Goal: Feedback & Contribution: Leave review/rating

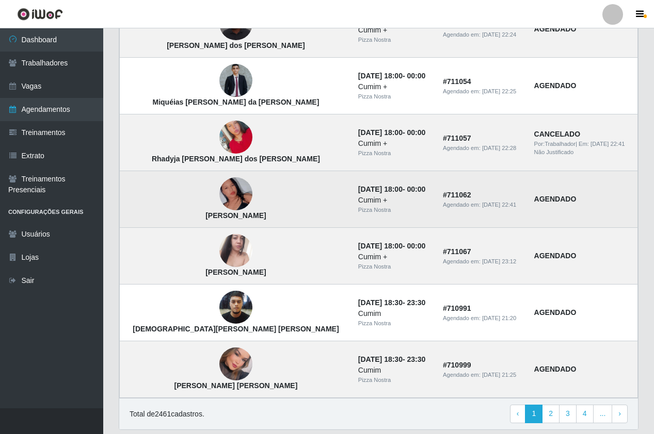
scroll to position [591, 0]
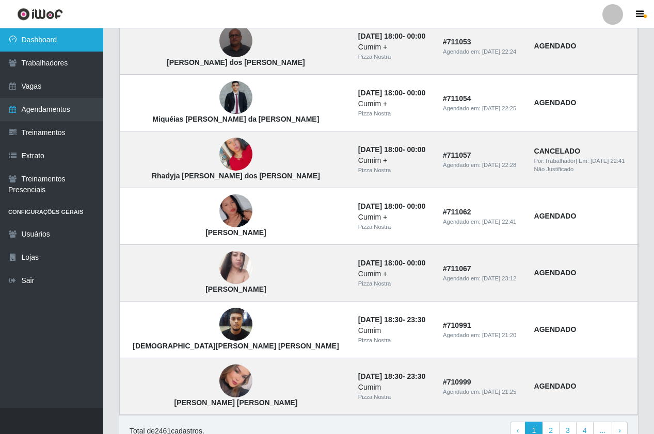
click at [20, 32] on link "Dashboard" at bounding box center [51, 39] width 103 height 23
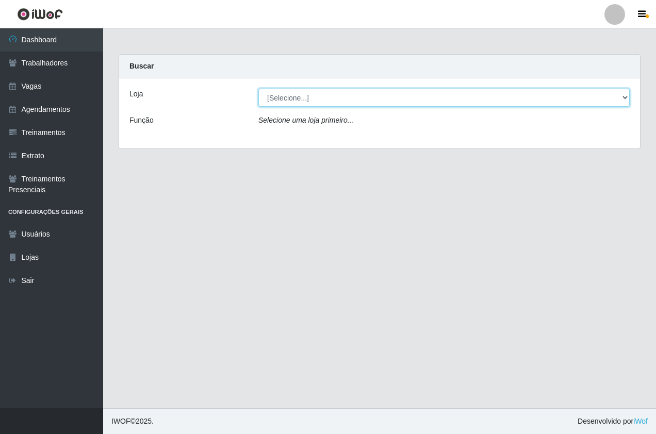
click at [298, 99] on select "[Selecione...] Pizza Nostra" at bounding box center [443, 98] width 371 height 18
select select "337"
click at [258, 89] on select "[Selecione...] Pizza Nostra" at bounding box center [443, 98] width 371 height 18
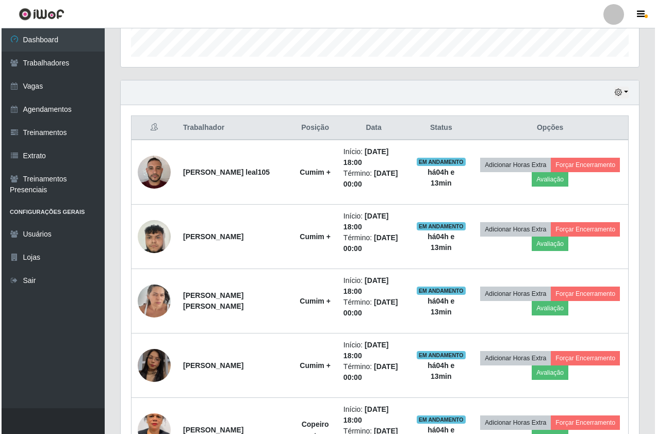
scroll to position [390, 0]
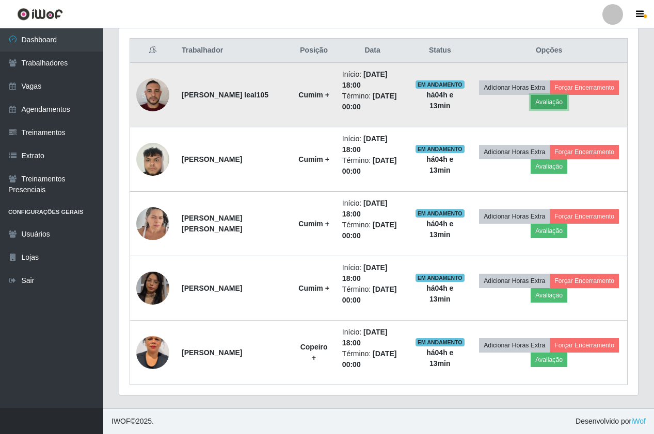
click at [548, 105] on button "Avaliação" at bounding box center [548, 102] width 37 height 14
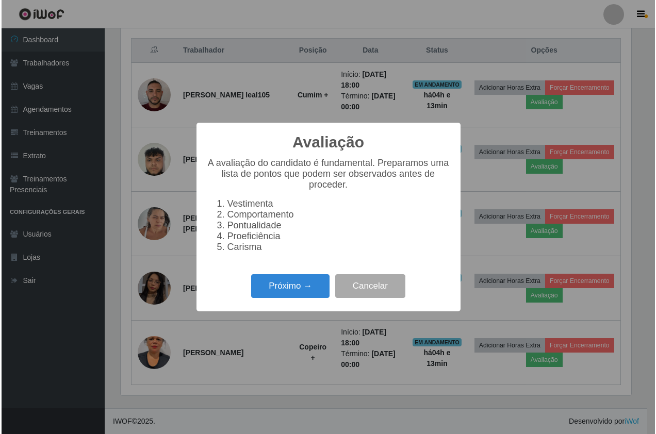
scroll to position [214, 513]
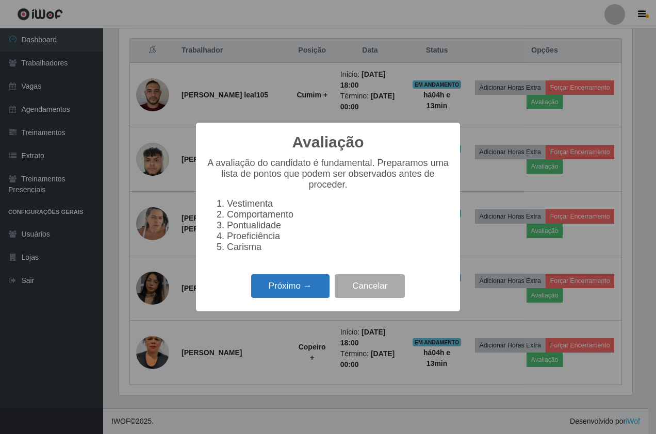
click at [267, 290] on button "Próximo →" at bounding box center [290, 286] width 78 height 24
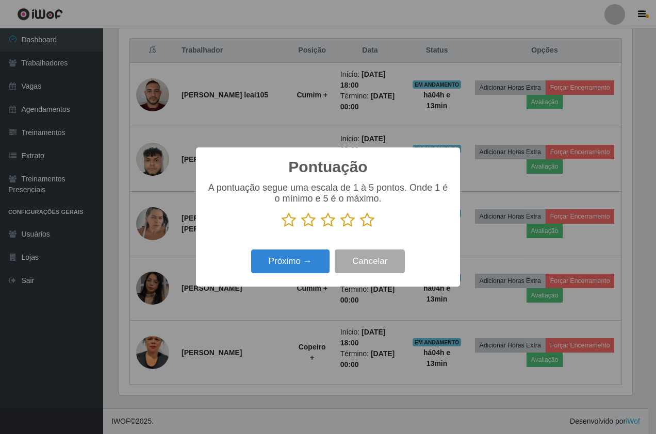
scroll to position [515728, 515429]
click at [364, 217] on icon at bounding box center [367, 220] width 14 height 15
click at [360, 228] on input "radio" at bounding box center [360, 228] width 0 height 0
click at [306, 241] on div "Pontuação × A pontuação segue uma escala de 1 à 5 pontos. Onde 1 é o mínimo e 5…" at bounding box center [328, 217] width 264 height 139
click at [297, 260] on button "Próximo →" at bounding box center [290, 262] width 78 height 24
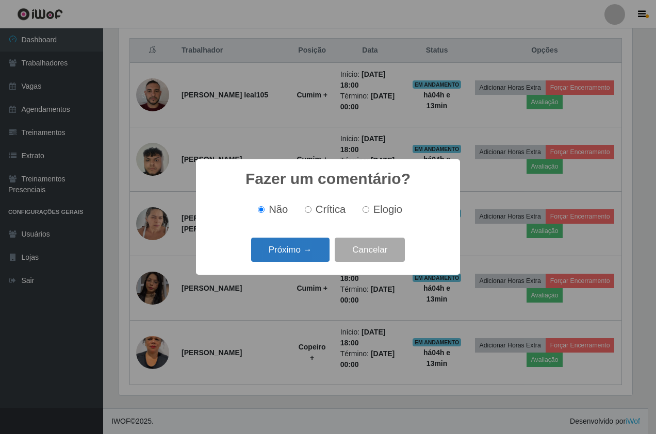
click at [299, 253] on button "Próximo →" at bounding box center [290, 250] width 78 height 24
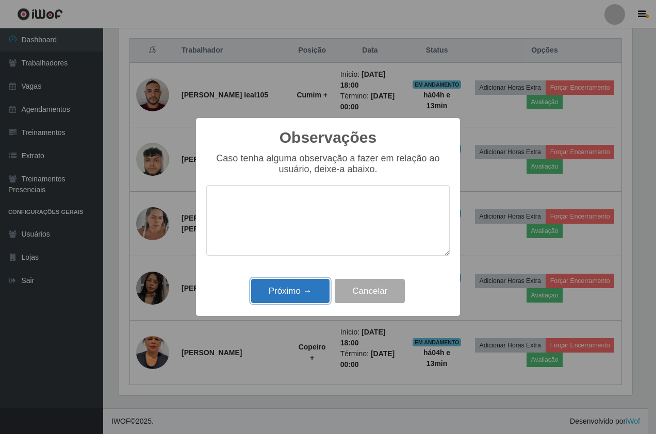
click at [296, 302] on button "Próximo →" at bounding box center [290, 291] width 78 height 24
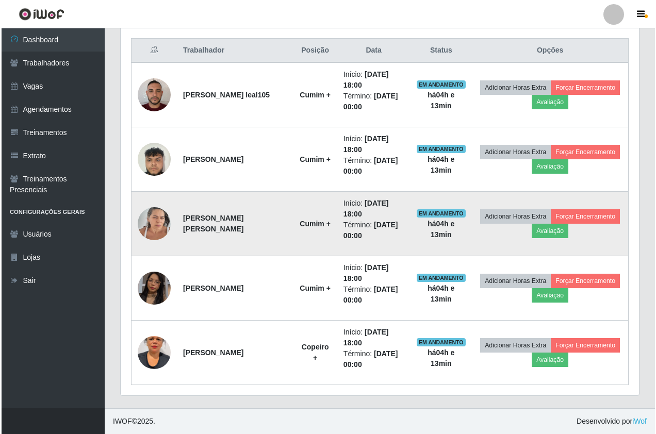
scroll to position [214, 519]
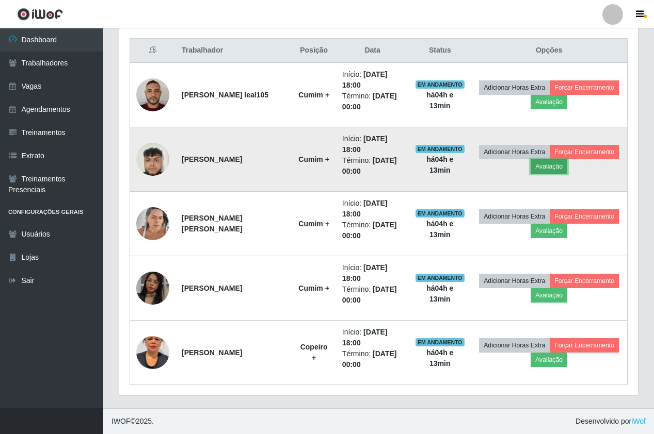
click at [544, 163] on button "Avaliação" at bounding box center [548, 166] width 37 height 14
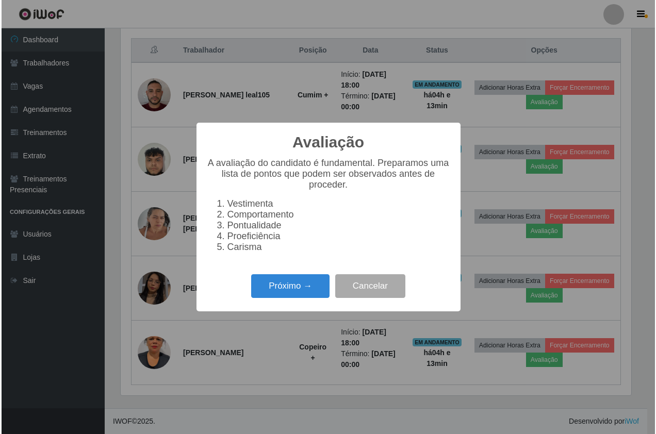
scroll to position [214, 513]
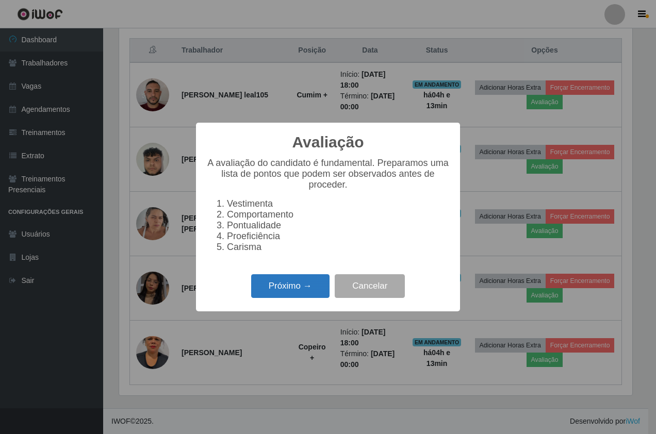
click at [295, 285] on button "Próximo →" at bounding box center [290, 286] width 78 height 24
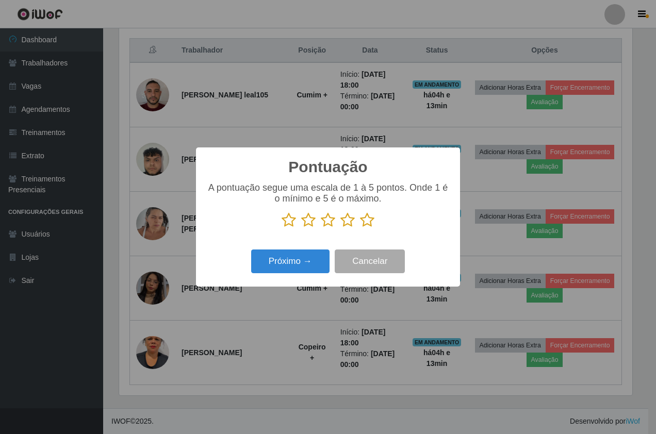
scroll to position [515728, 515429]
click at [372, 215] on icon at bounding box center [367, 220] width 14 height 15
click at [360, 228] on input "radio" at bounding box center [360, 228] width 0 height 0
click at [298, 258] on button "Próximo →" at bounding box center [290, 262] width 78 height 24
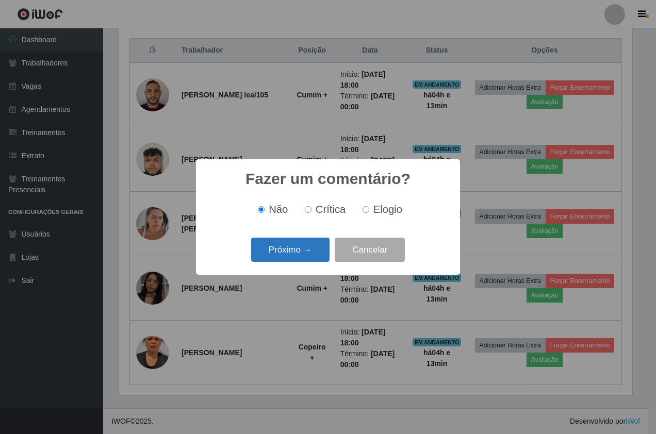
click at [299, 256] on button "Próximo →" at bounding box center [290, 250] width 78 height 24
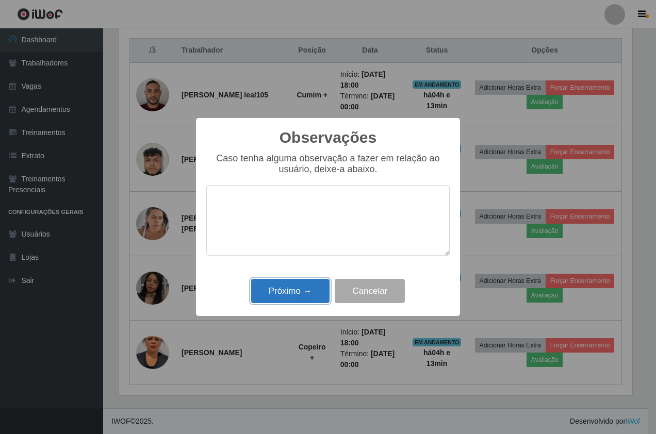
click at [308, 288] on button "Próximo →" at bounding box center [290, 291] width 78 height 24
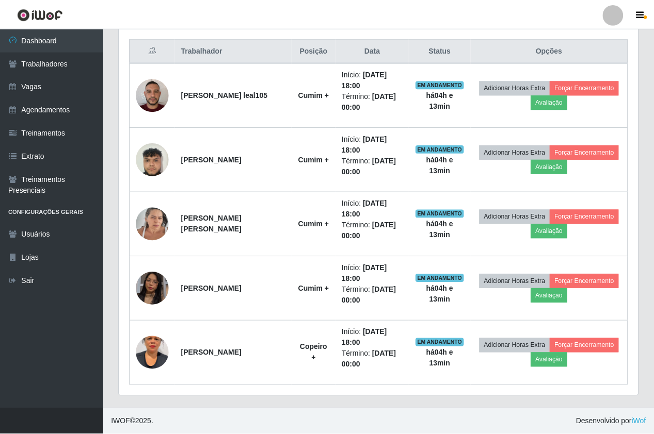
scroll to position [214, 519]
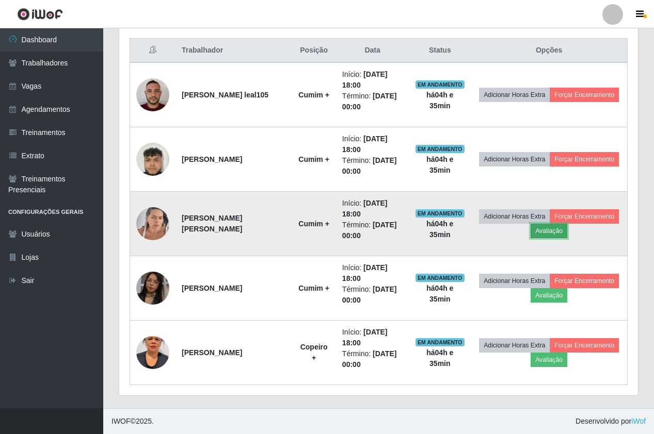
click at [547, 234] on button "Avaliação" at bounding box center [548, 231] width 37 height 14
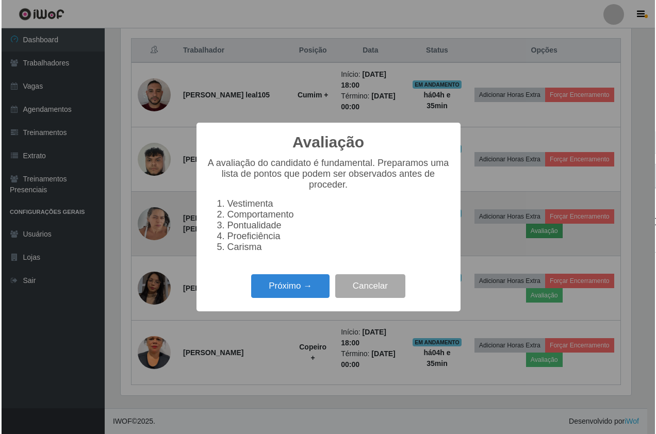
scroll to position [214, 513]
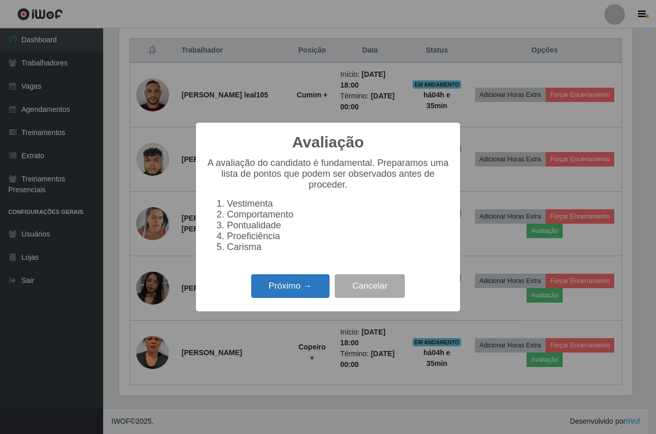
click at [278, 299] on button "Próximo →" at bounding box center [290, 286] width 78 height 24
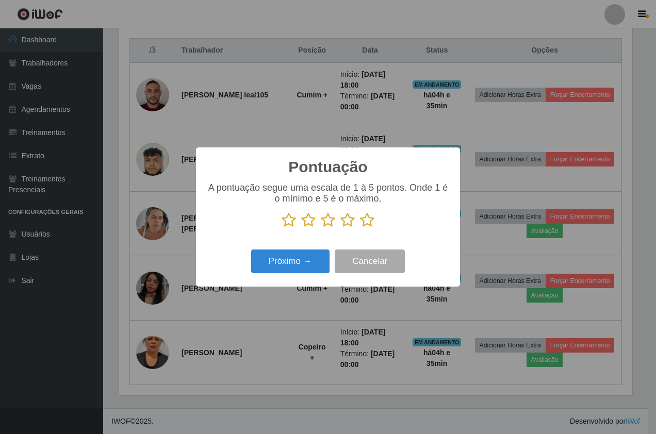
click at [375, 225] on p at bounding box center [328, 220] width 244 height 15
click at [353, 219] on icon at bounding box center [348, 220] width 14 height 15
click at [341, 228] on input "radio" at bounding box center [341, 228] width 0 height 0
click at [367, 221] on icon at bounding box center [367, 220] width 14 height 15
click at [360, 228] on input "radio" at bounding box center [360, 228] width 0 height 0
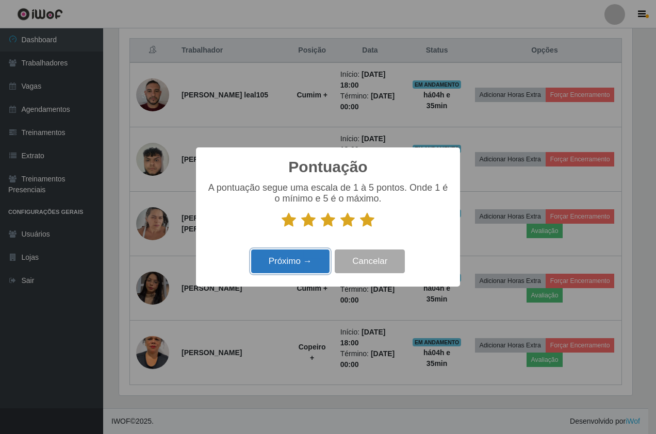
click at [310, 252] on button "Próximo →" at bounding box center [290, 262] width 78 height 24
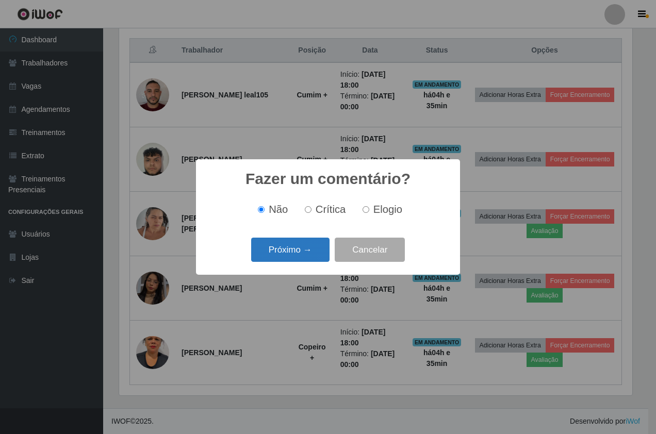
click at [308, 254] on button "Próximo →" at bounding box center [290, 250] width 78 height 24
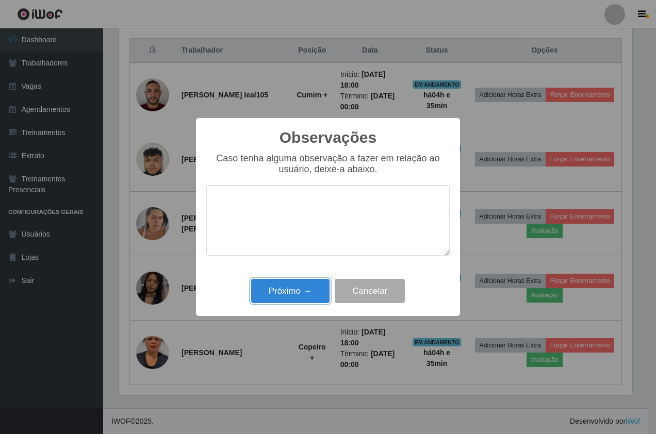
drag, startPoint x: 320, startPoint y: 293, endPoint x: 397, endPoint y: 297, distance: 77.0
click at [320, 294] on button "Próximo →" at bounding box center [290, 291] width 78 height 24
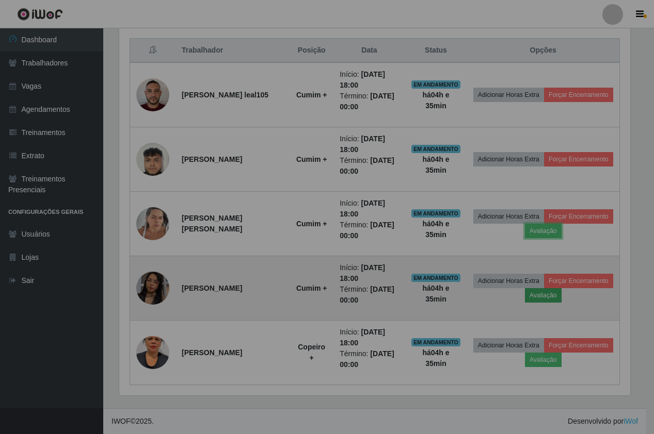
scroll to position [214, 519]
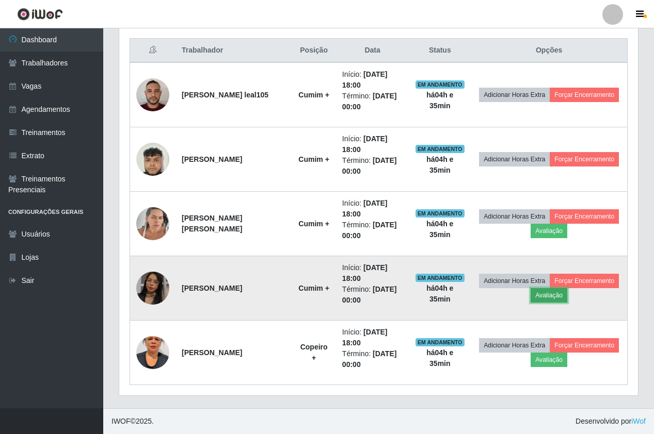
click at [553, 295] on button "Avaliação" at bounding box center [548, 295] width 37 height 14
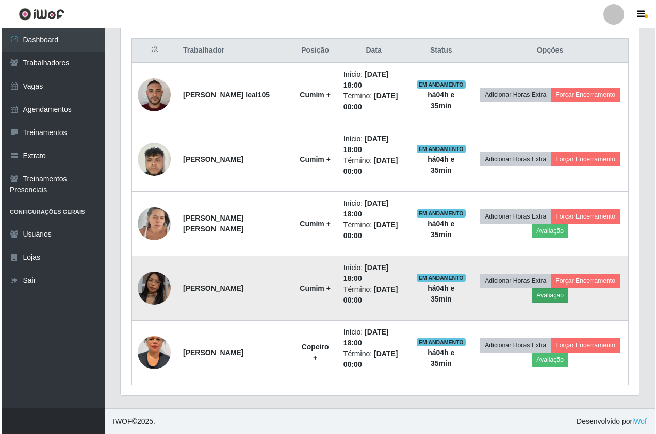
scroll to position [214, 513]
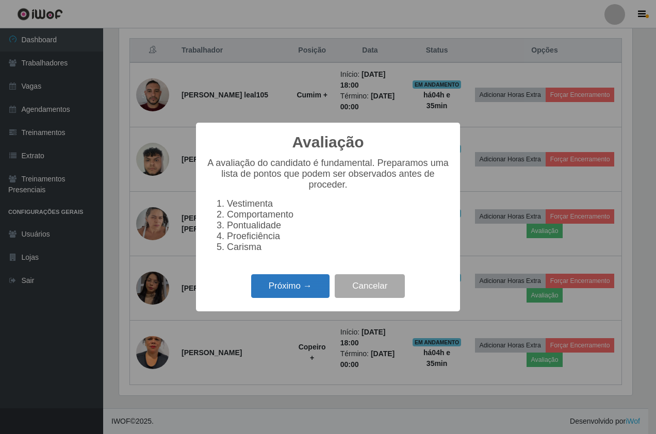
click at [272, 296] on button "Próximo →" at bounding box center [290, 286] width 78 height 24
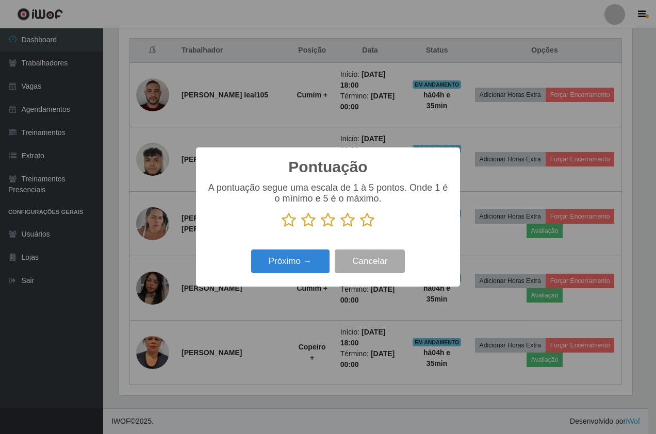
click at [369, 223] on icon at bounding box center [367, 220] width 14 height 15
click at [360, 228] on input "radio" at bounding box center [360, 228] width 0 height 0
click at [293, 268] on button "Próximo →" at bounding box center [290, 262] width 78 height 24
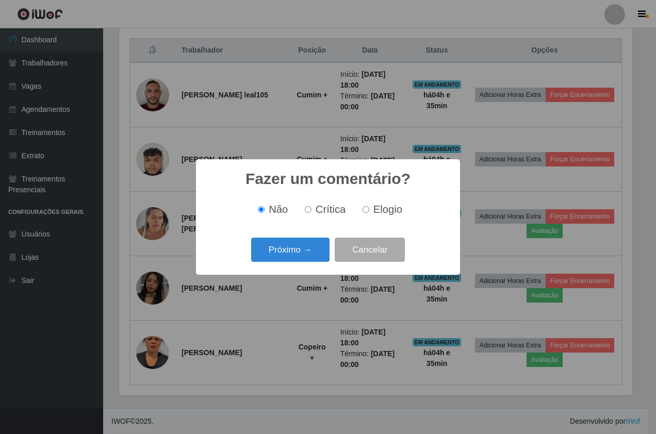
click at [288, 262] on button "Próximo →" at bounding box center [290, 250] width 78 height 24
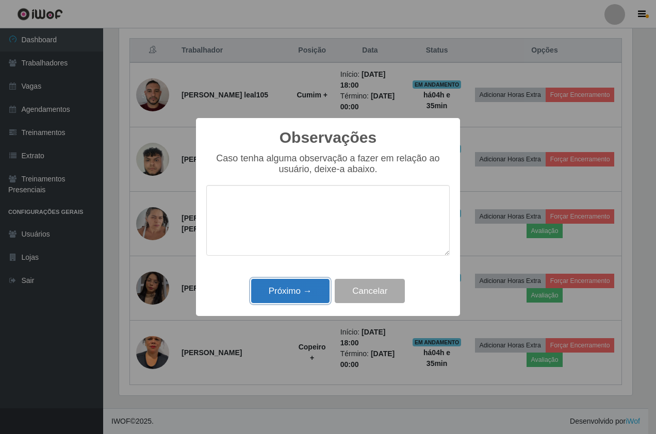
click at [303, 286] on button "Próximo →" at bounding box center [290, 291] width 78 height 24
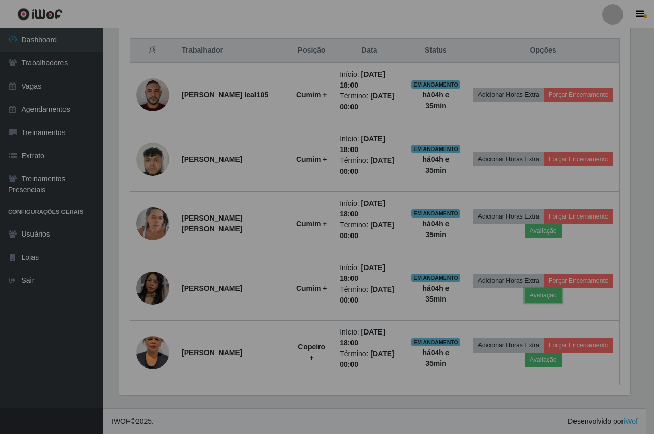
scroll to position [214, 519]
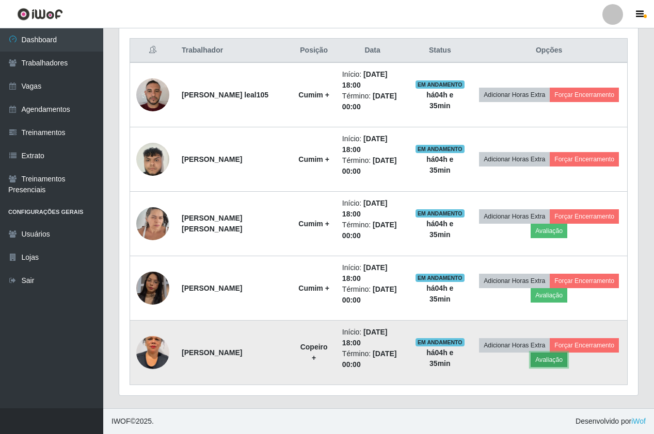
click at [555, 359] on button "Avaliação" at bounding box center [548, 360] width 37 height 14
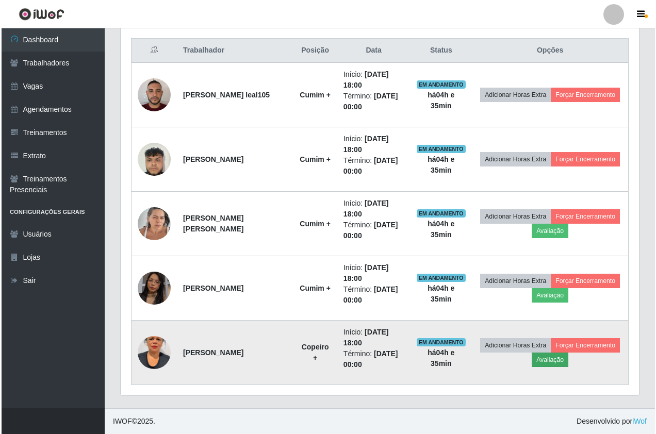
scroll to position [214, 513]
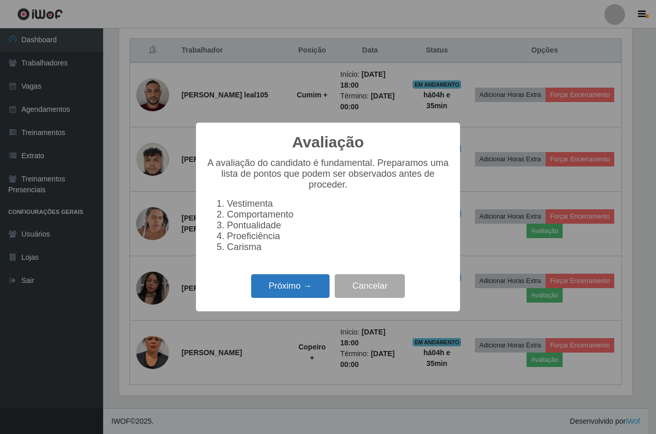
click at [295, 299] on button "Próximo →" at bounding box center [290, 286] width 78 height 24
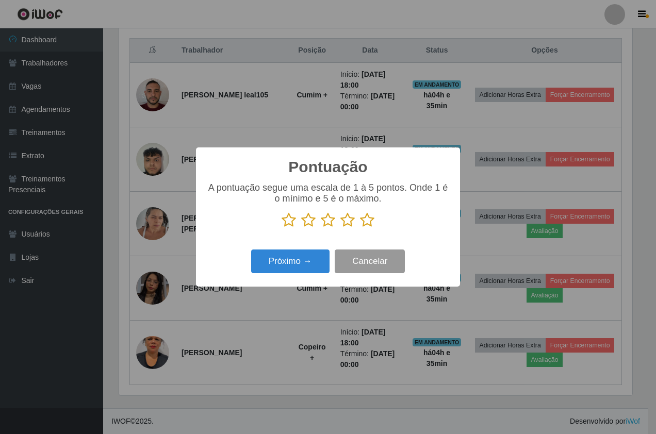
scroll to position [515728, 515429]
click at [373, 225] on icon at bounding box center [367, 220] width 14 height 15
click at [360, 228] on input "radio" at bounding box center [360, 228] width 0 height 0
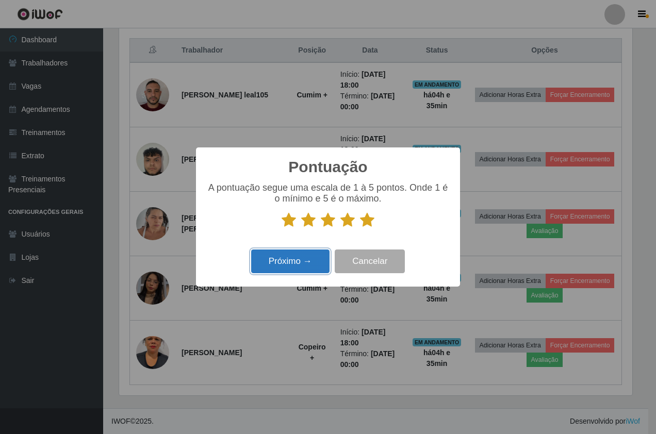
click at [299, 274] on button "Próximo →" at bounding box center [290, 262] width 78 height 24
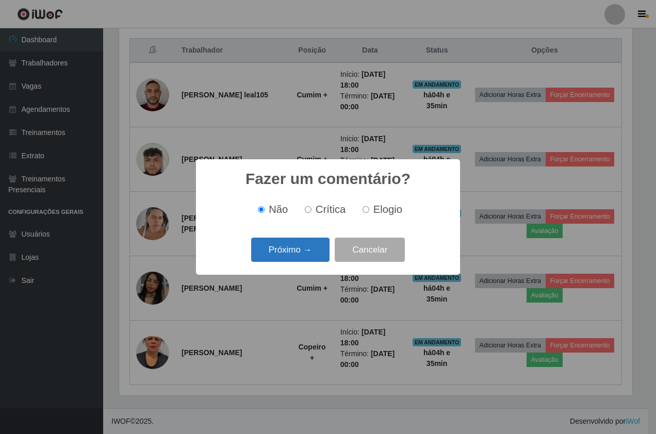
click at [311, 262] on button "Próximo →" at bounding box center [290, 250] width 78 height 24
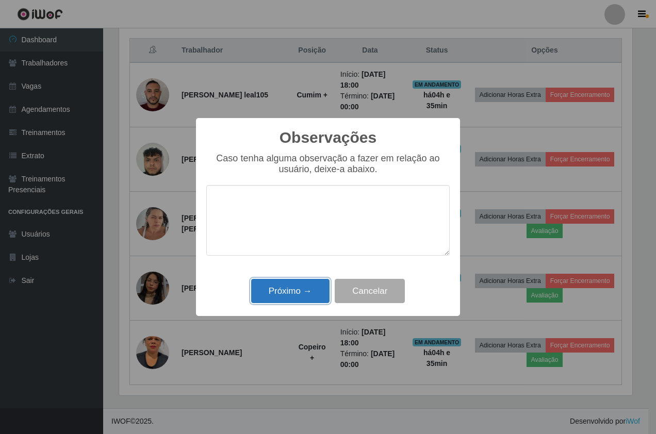
click at [319, 288] on button "Próximo →" at bounding box center [290, 291] width 78 height 24
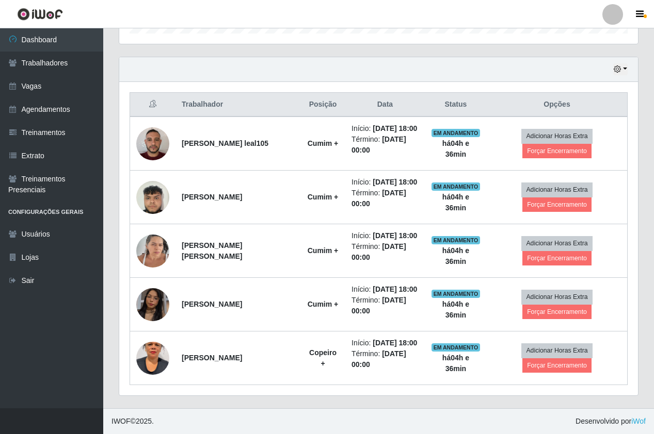
scroll to position [335, 0]
click at [27, 94] on link "Vagas" at bounding box center [51, 86] width 103 height 23
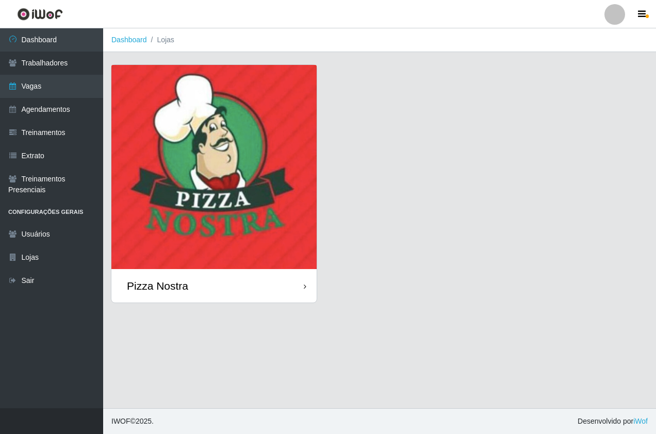
click at [253, 136] on img at bounding box center [213, 167] width 205 height 204
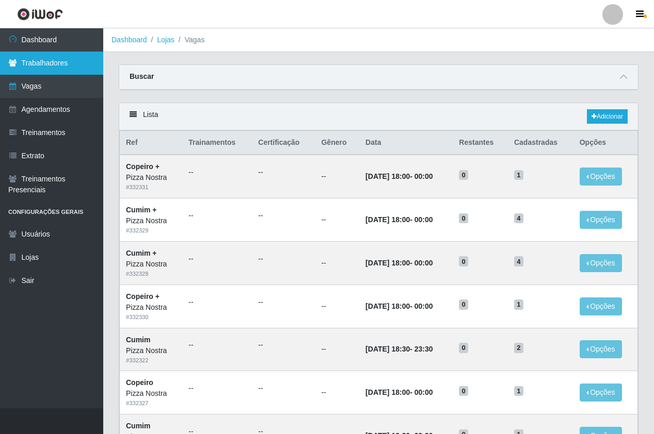
click at [58, 56] on link "Trabalhadores" at bounding box center [51, 63] width 103 height 23
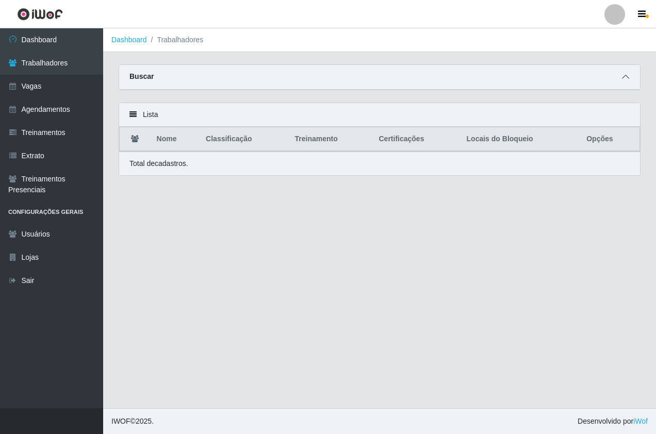
click at [620, 74] on span at bounding box center [626, 77] width 12 height 12
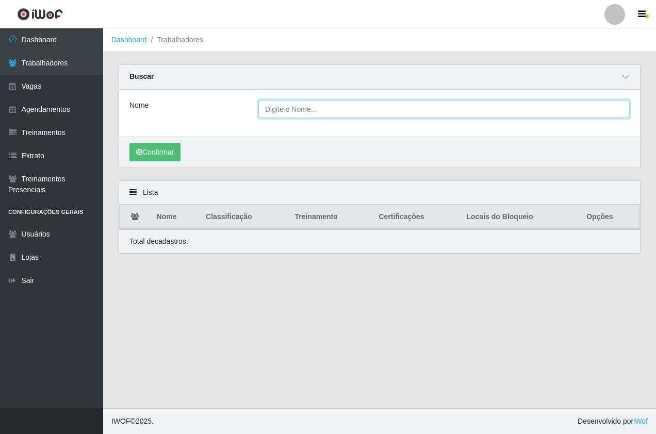
click at [395, 104] on input "Nome" at bounding box center [443, 109] width 371 height 18
type input "averaldo"
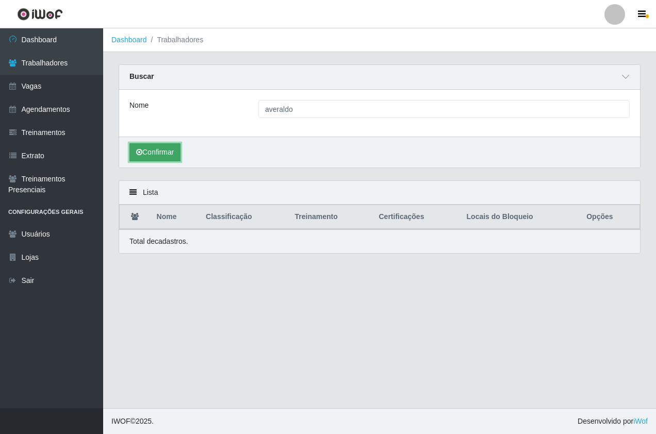
click at [164, 154] on button "Confirmar" at bounding box center [155, 152] width 51 height 18
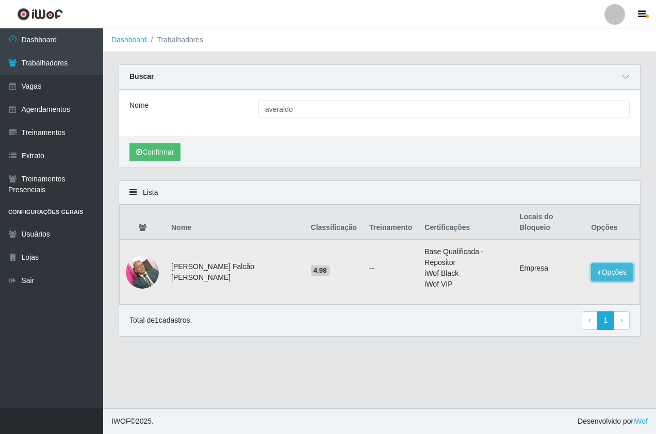
click at [613, 264] on button "Opções" at bounding box center [612, 273] width 42 height 18
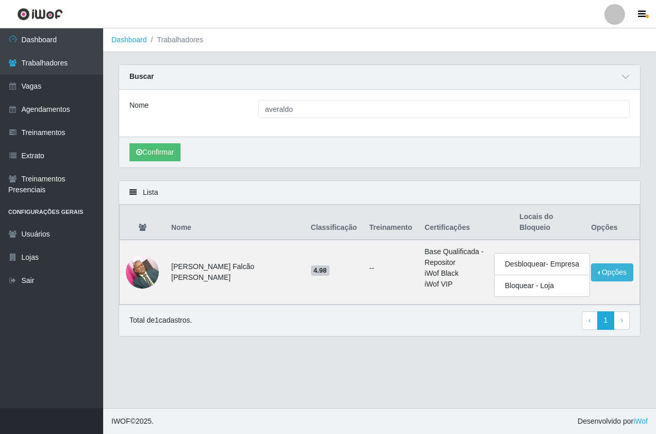
click at [472, 329] on main "Dashboard Trabalhadores Carregando... Buscar Nome averaldo Confirmar Lista Nome…" at bounding box center [379, 218] width 553 height 380
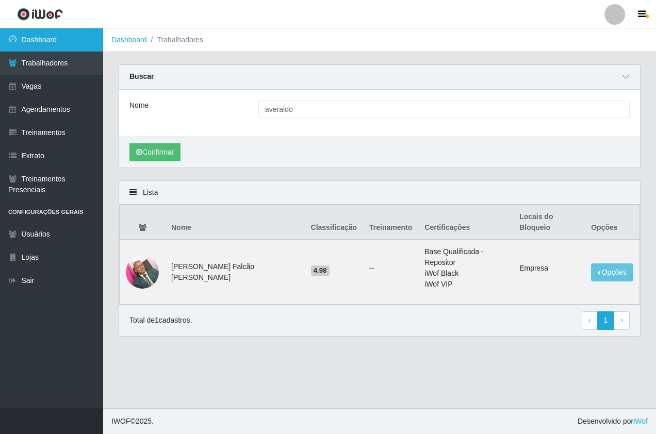
click at [52, 49] on link "Dashboard" at bounding box center [51, 39] width 103 height 23
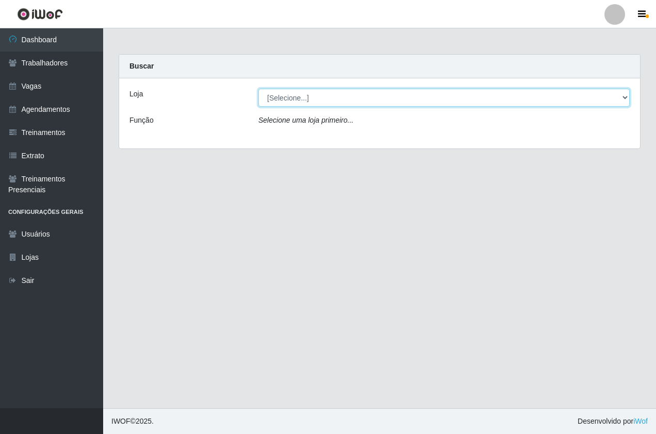
drag, startPoint x: 281, startPoint y: 98, endPoint x: 278, endPoint y: 105, distance: 7.7
click at [281, 98] on select "[Selecione...] Pizza Nostra" at bounding box center [443, 98] width 371 height 18
select select "337"
click at [258, 89] on select "[Selecione...] Pizza Nostra" at bounding box center [443, 98] width 371 height 18
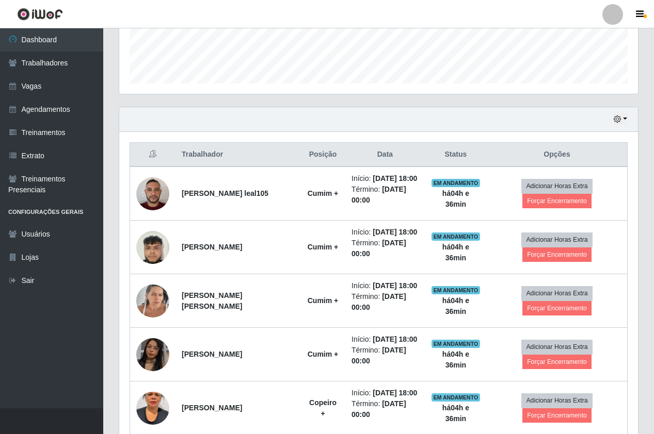
scroll to position [335, 0]
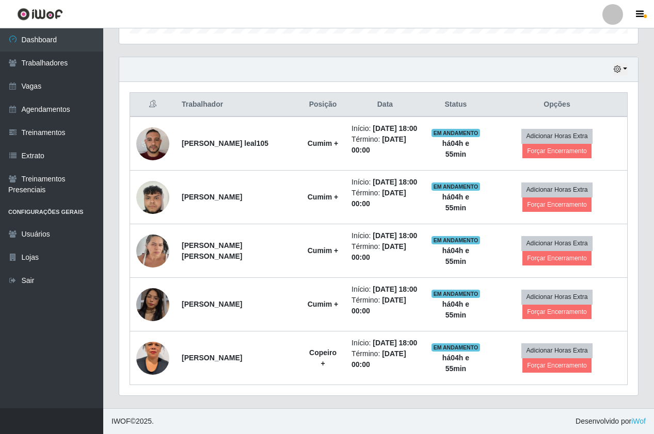
click at [477, 60] on div "Hoje 1 dia 3 dias 1 Semana Não encerrados" at bounding box center [378, 69] width 519 height 25
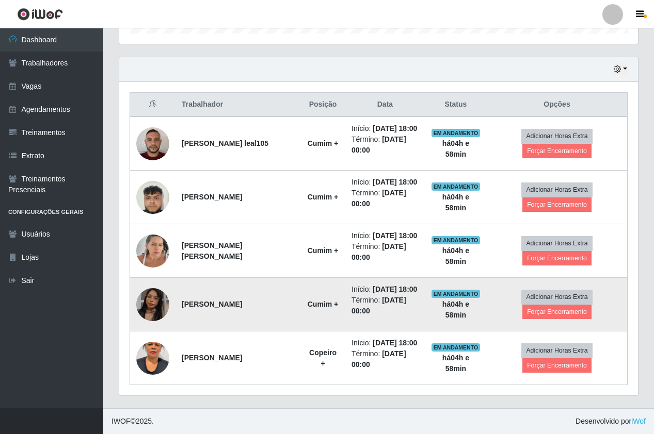
click at [169, 300] on td at bounding box center [153, 305] width 46 height 54
click at [164, 308] on img at bounding box center [152, 305] width 33 height 59
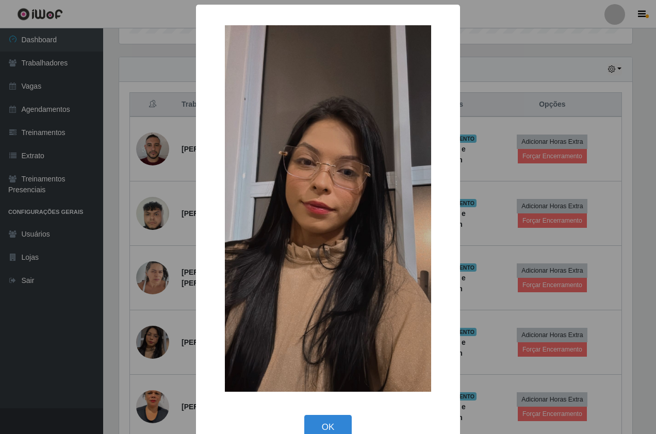
click at [164, 305] on div "× OK Cancel" at bounding box center [328, 217] width 656 height 434
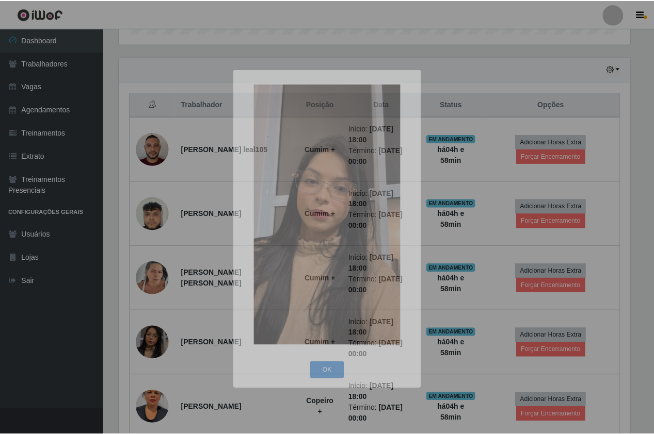
scroll to position [214, 519]
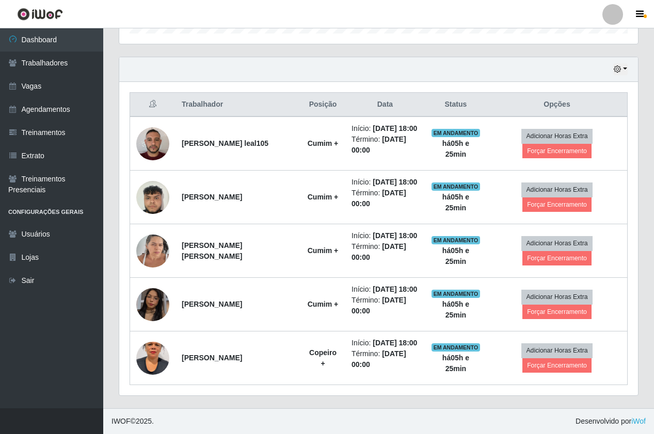
drag, startPoint x: 57, startPoint y: 115, endPoint x: 110, endPoint y: 128, distance: 54.9
click at [57, 115] on link "Agendamentos" at bounding box center [51, 109] width 103 height 23
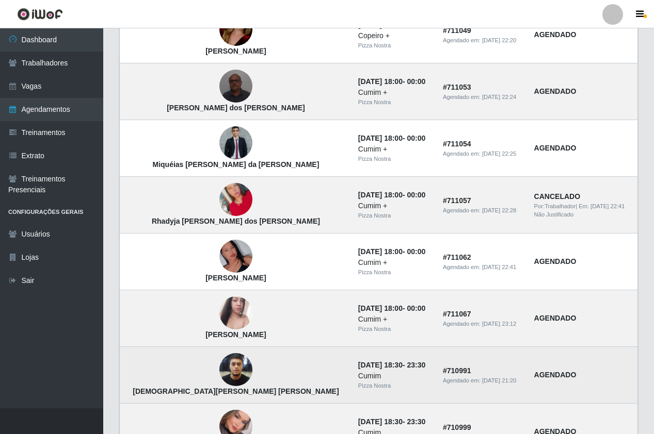
scroll to position [643, 0]
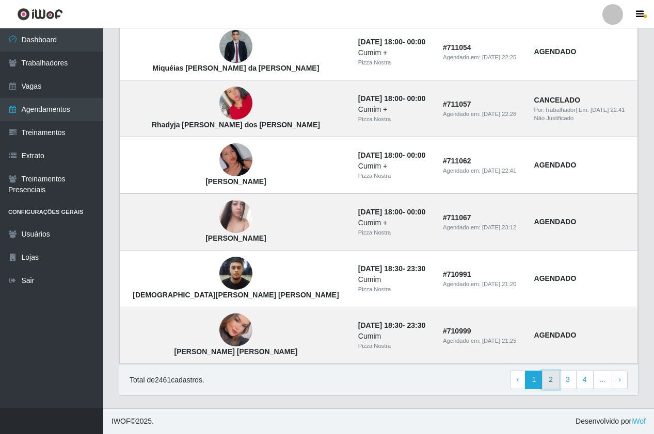
click at [558, 380] on link "2" at bounding box center [551, 380] width 18 height 19
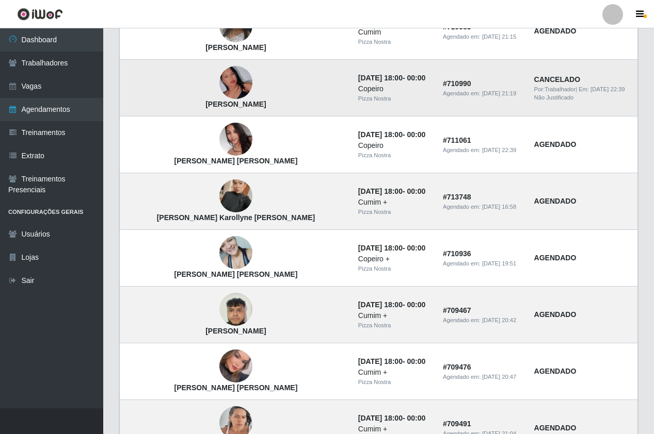
scroll to position [643, 0]
